Goal: Task Accomplishment & Management: Manage account settings

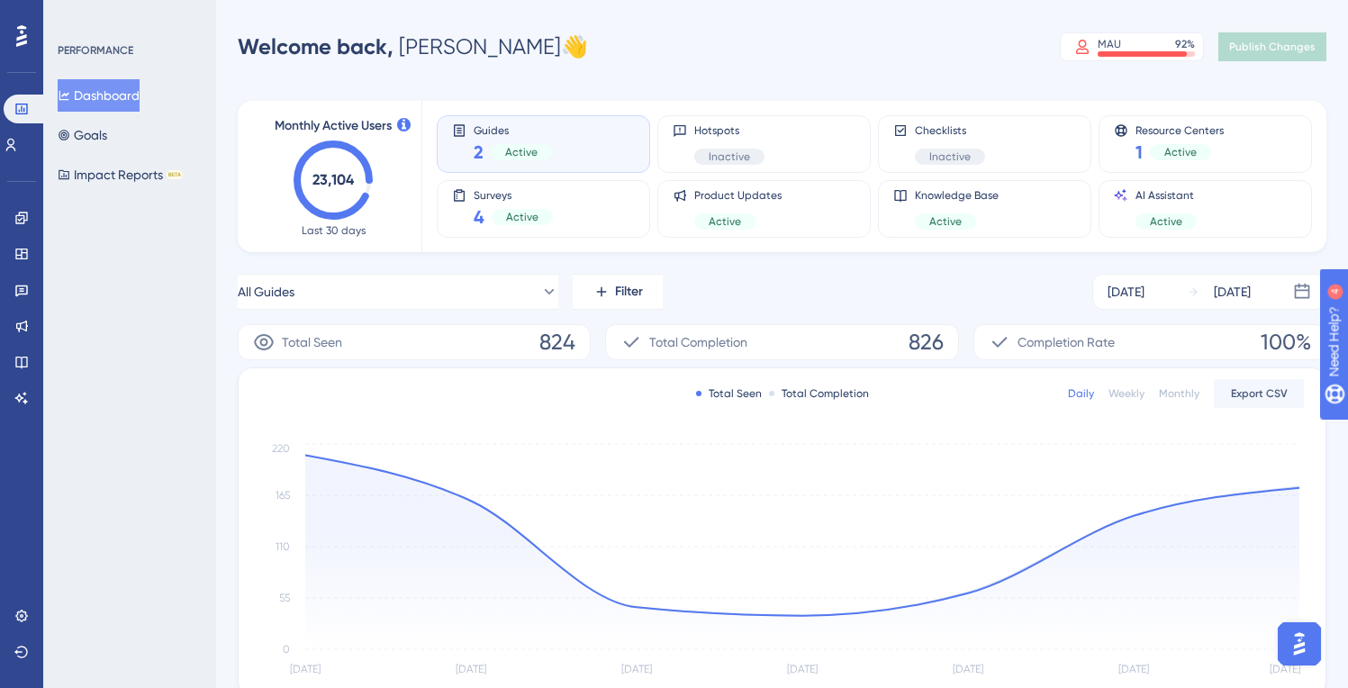
click at [340, 168] on icon "23,104" at bounding box center [333, 180] width 79 height 79
click at [336, 177] on text "23,104" at bounding box center [334, 179] width 42 height 17
click at [16, 146] on icon at bounding box center [11, 145] width 10 height 13
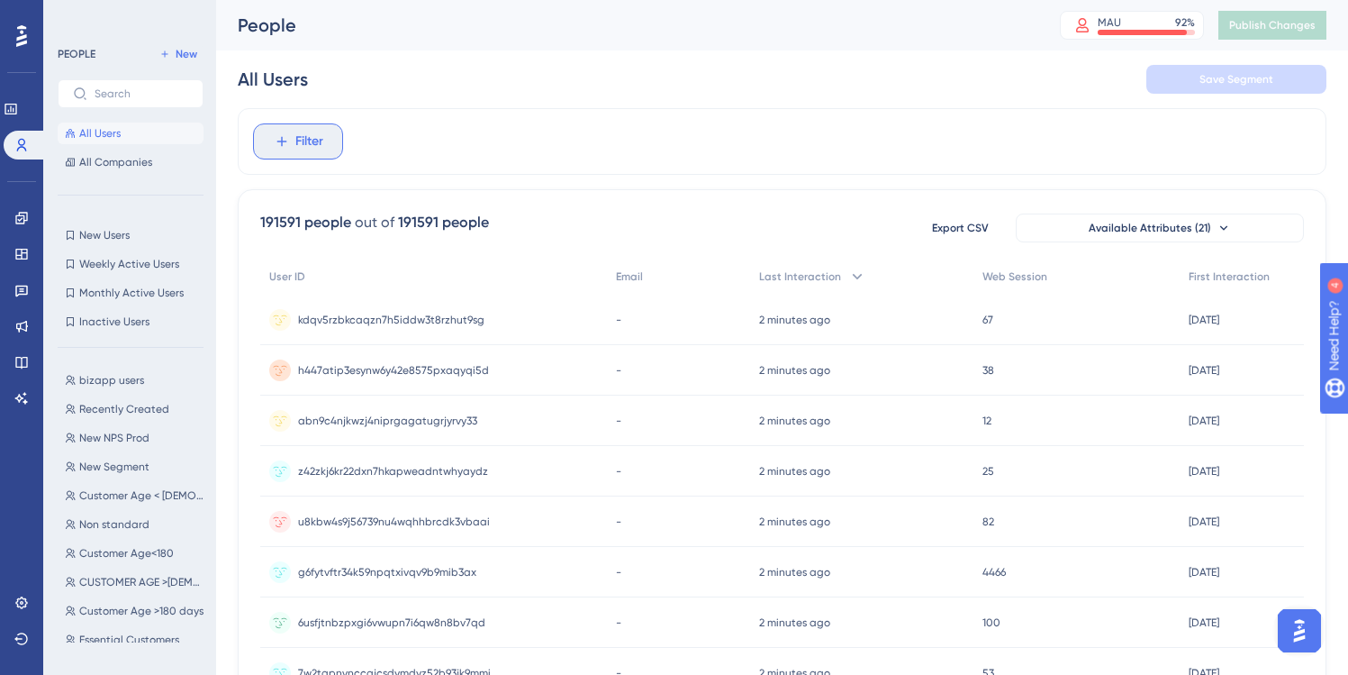
click at [322, 137] on span "Filter" at bounding box center [309, 142] width 28 height 22
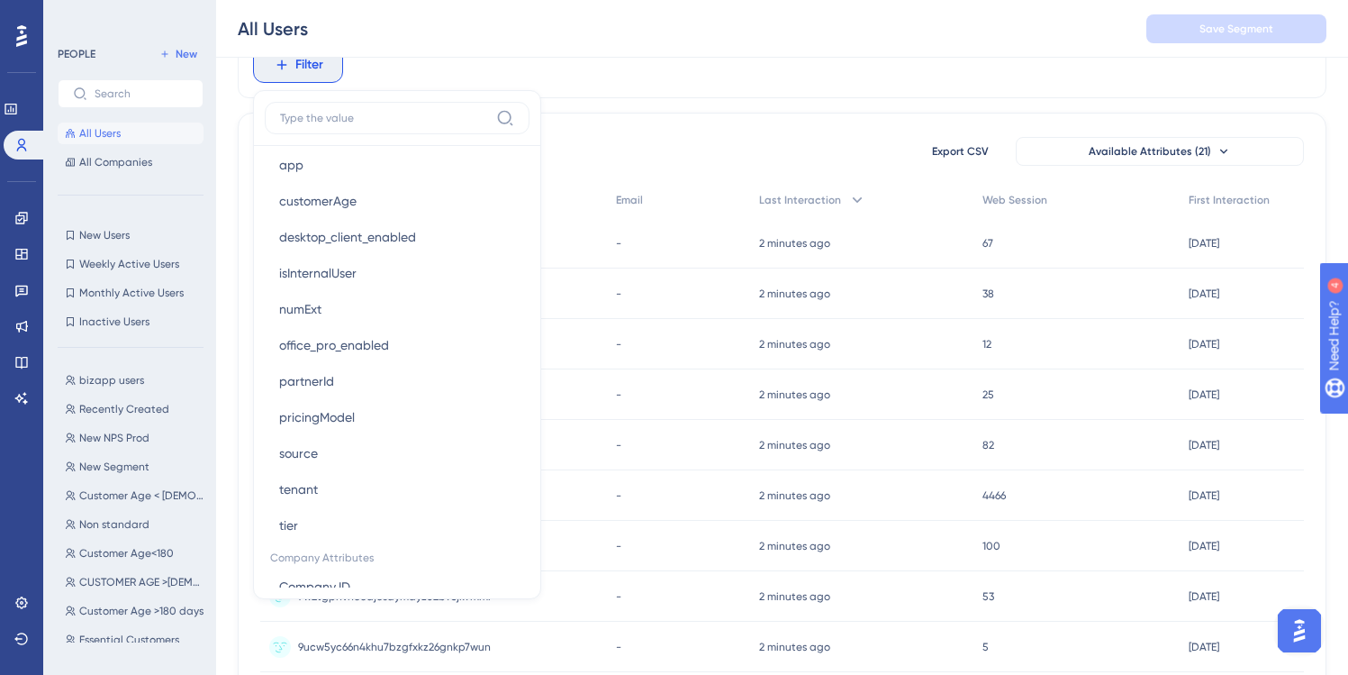
scroll to position [987, 0]
click at [310, 451] on span "source" at bounding box center [298, 452] width 39 height 22
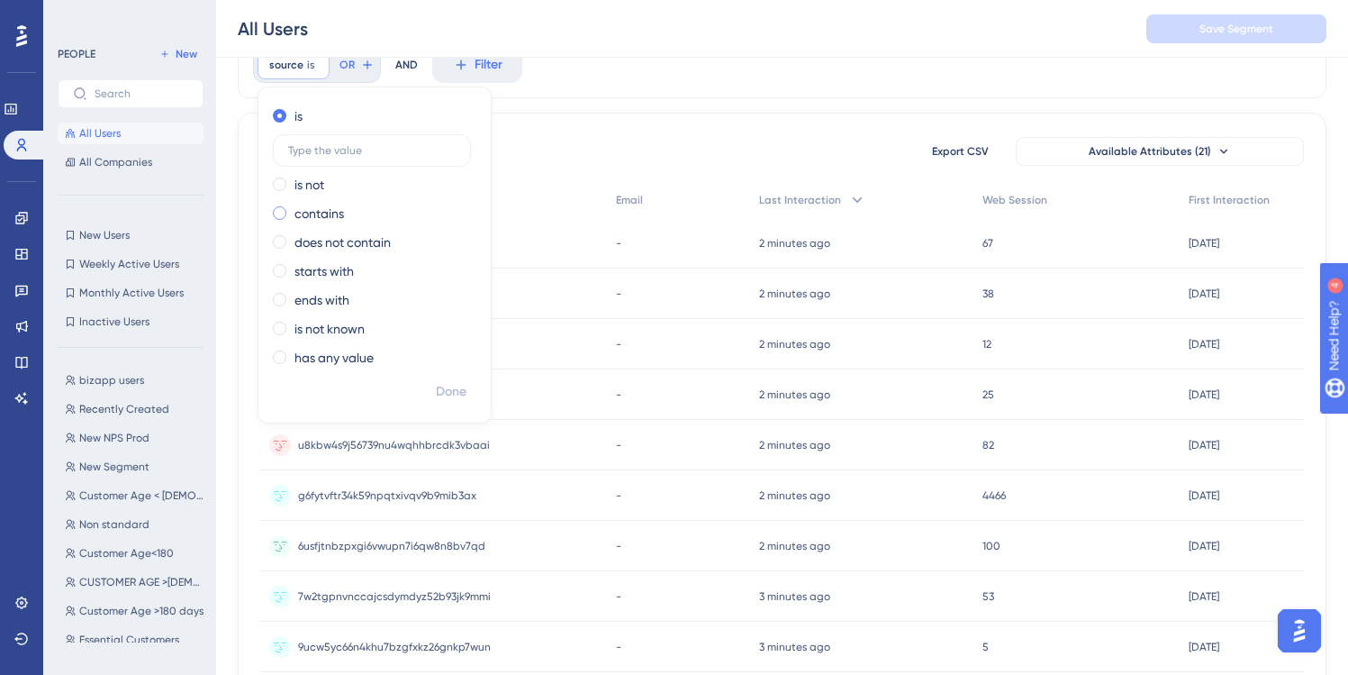
click at [313, 213] on label "contains" at bounding box center [320, 214] width 50 height 22
type input "ooma"
click at [441, 392] on span "Done" at bounding box center [451, 392] width 31 height 22
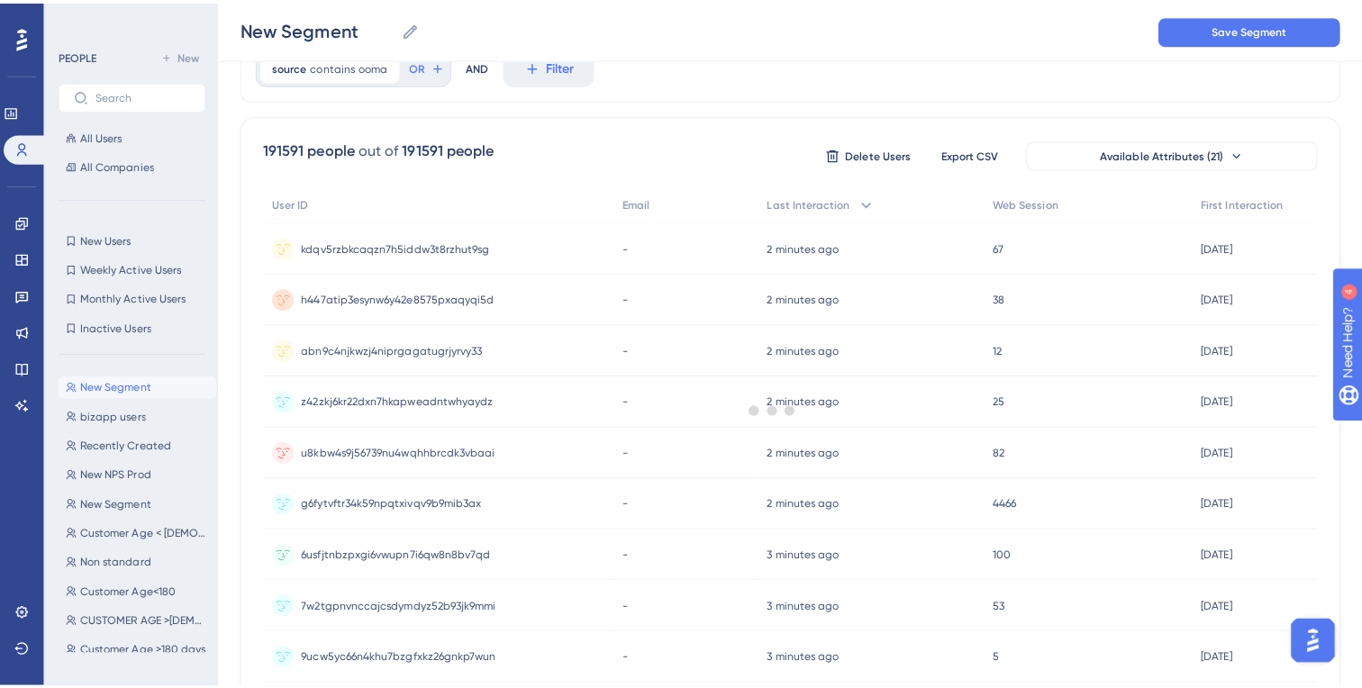
scroll to position [0, 0]
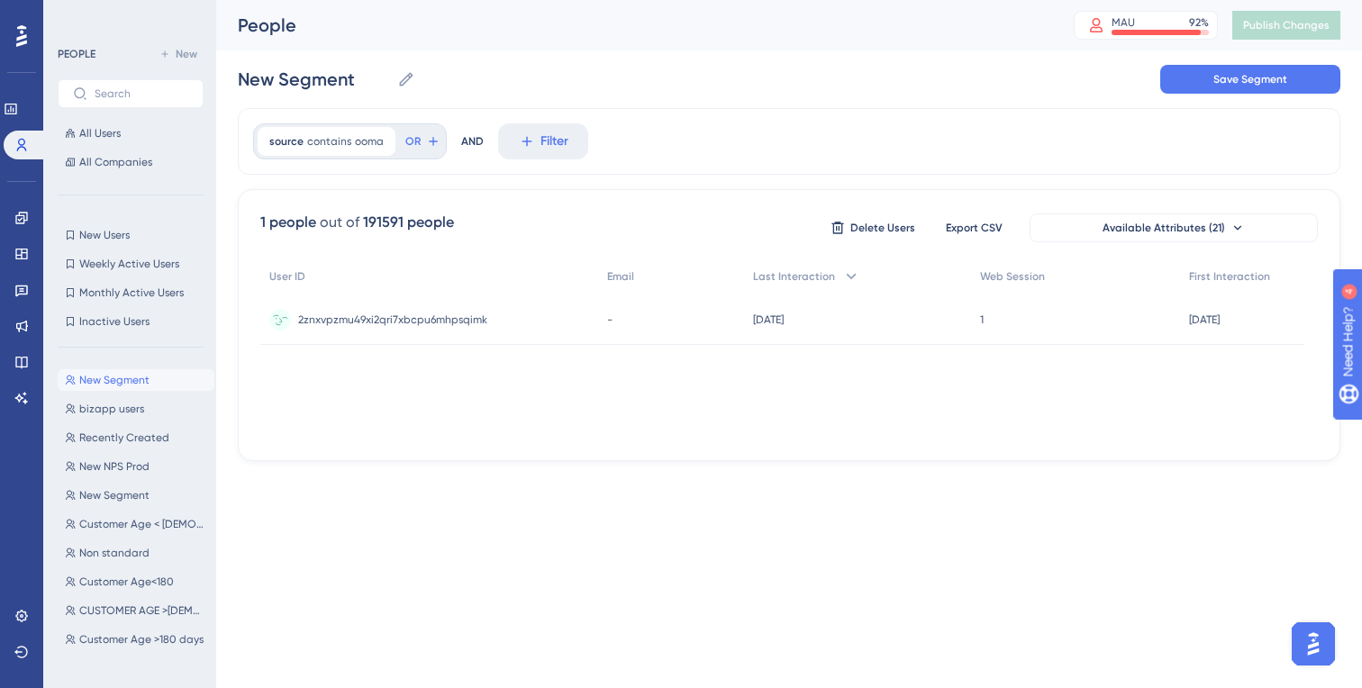
click at [522, 315] on div "2znxvpzmu49xi2qri7xbcpu6mhpsqimk 2znxvpzmu49xi2qri7xbcpu6mhpsqimk" at bounding box center [429, 320] width 338 height 50
